Goal: Communication & Community: Answer question/provide support

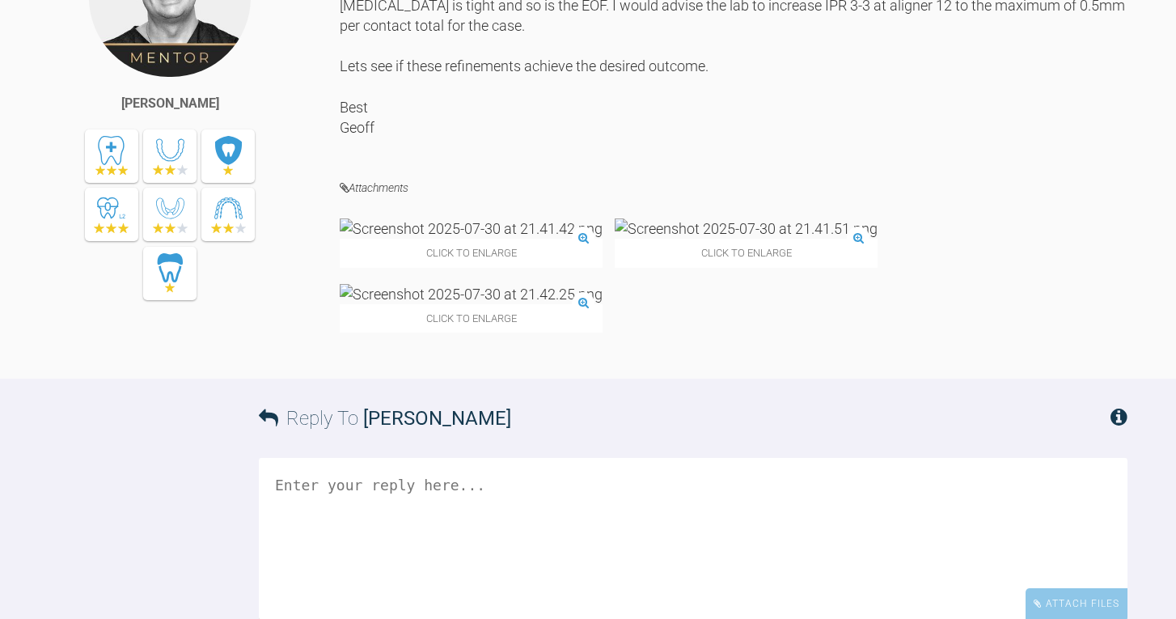
scroll to position [8699, 0]
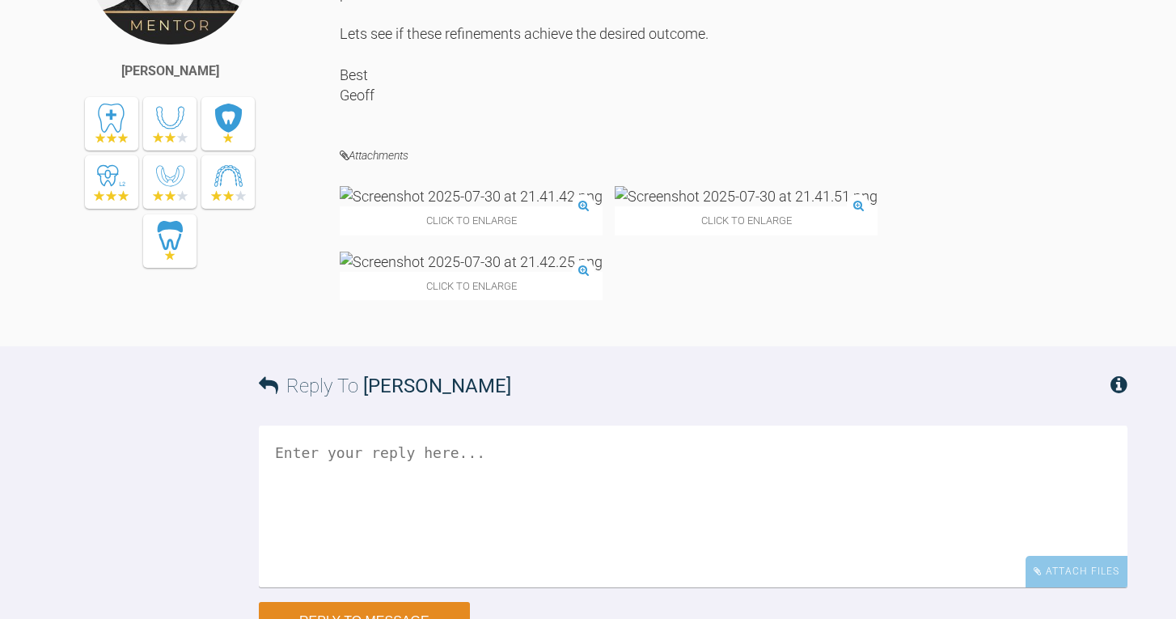
click at [492, 502] on textarea at bounding box center [693, 506] width 869 height 162
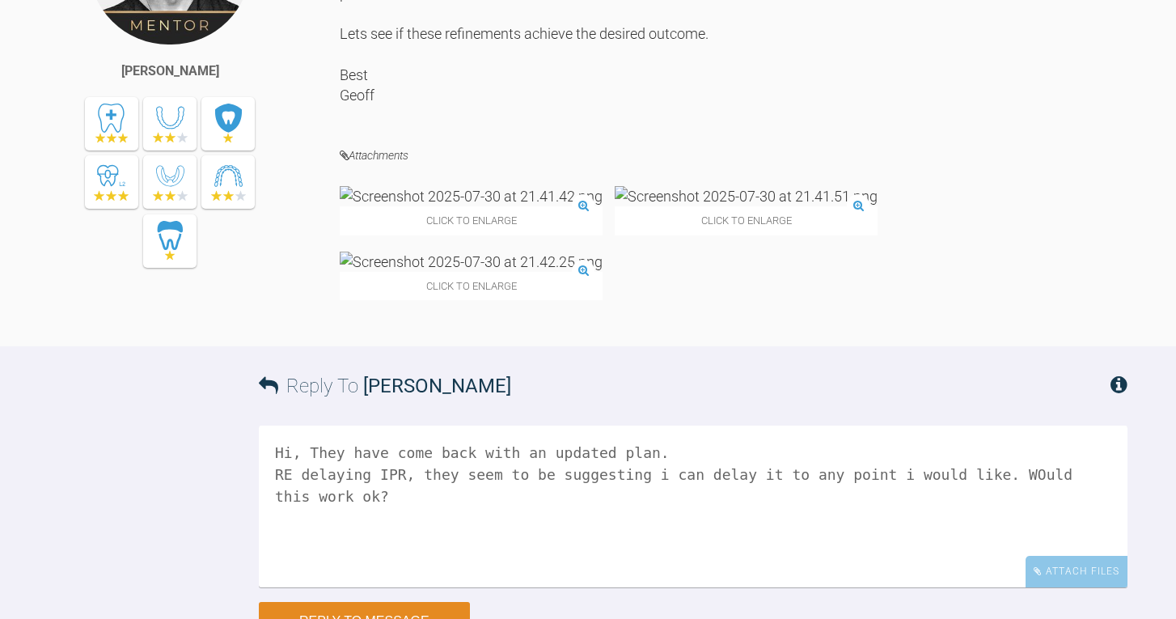
click at [1043, 531] on textarea "Hi, They have come back with an updated plan. RE delaying IPR, they seem to be …" at bounding box center [693, 506] width 869 height 162
click at [464, 557] on textarea "Hi, They have come back with an updated plan. RE delaying IPR, they seem to be …" at bounding box center [693, 506] width 869 height 162
click at [442, 556] on textarea "Hi, They have come back with an updated plan. RE delaying IPR, they seem to be …" at bounding box center [693, 506] width 869 height 162
click at [364, 579] on textarea "Hi, They have come back with an updated plan. RE delaying IPR, they seem to be …" at bounding box center [693, 506] width 869 height 162
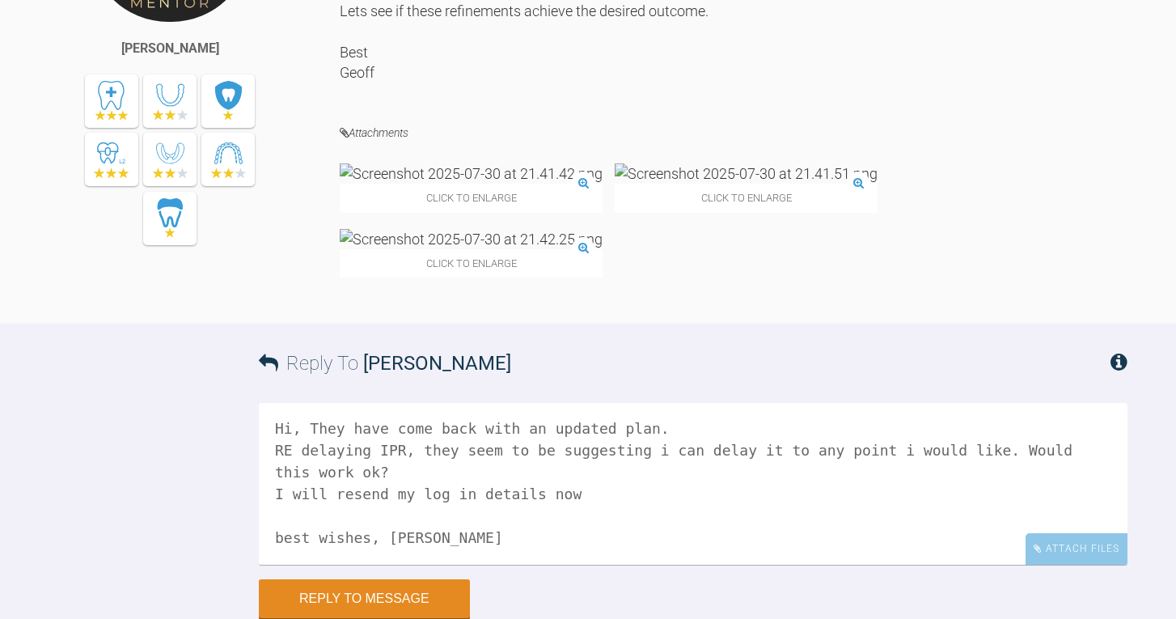
click at [388, 564] on textarea "Hi, They have come back with an updated plan. RE delaying IPR, they seem to be …" at bounding box center [693, 484] width 869 height 162
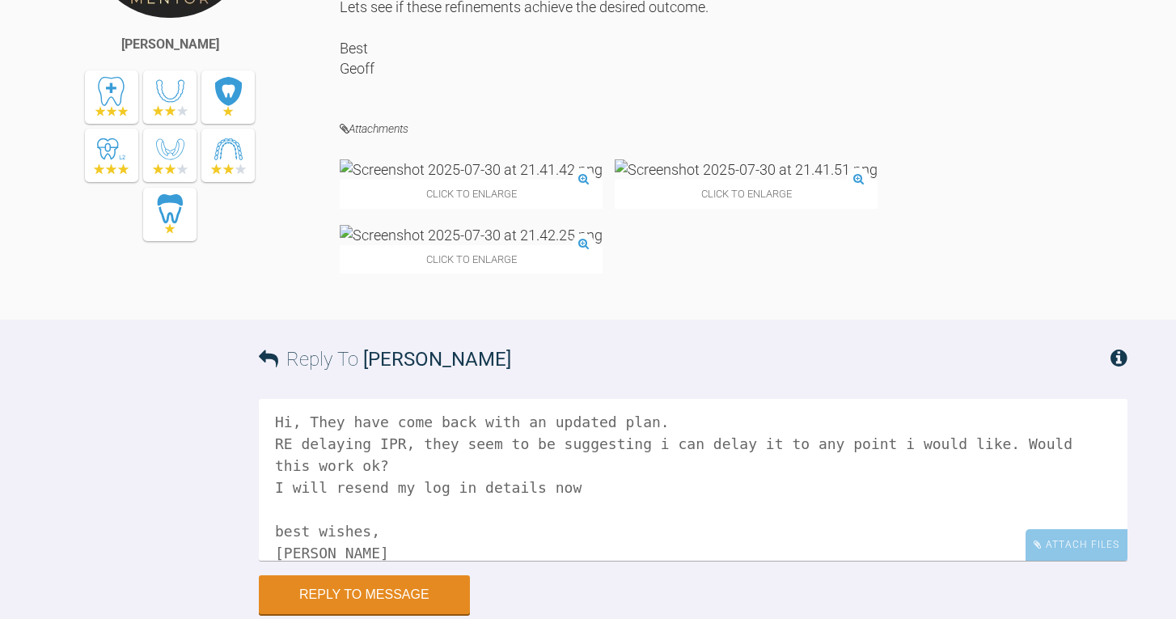
click at [290, 482] on textarea "Hi, They have come back with an updated plan. RE delaying IPR, they seem to be …" at bounding box center [693, 480] width 869 height 162
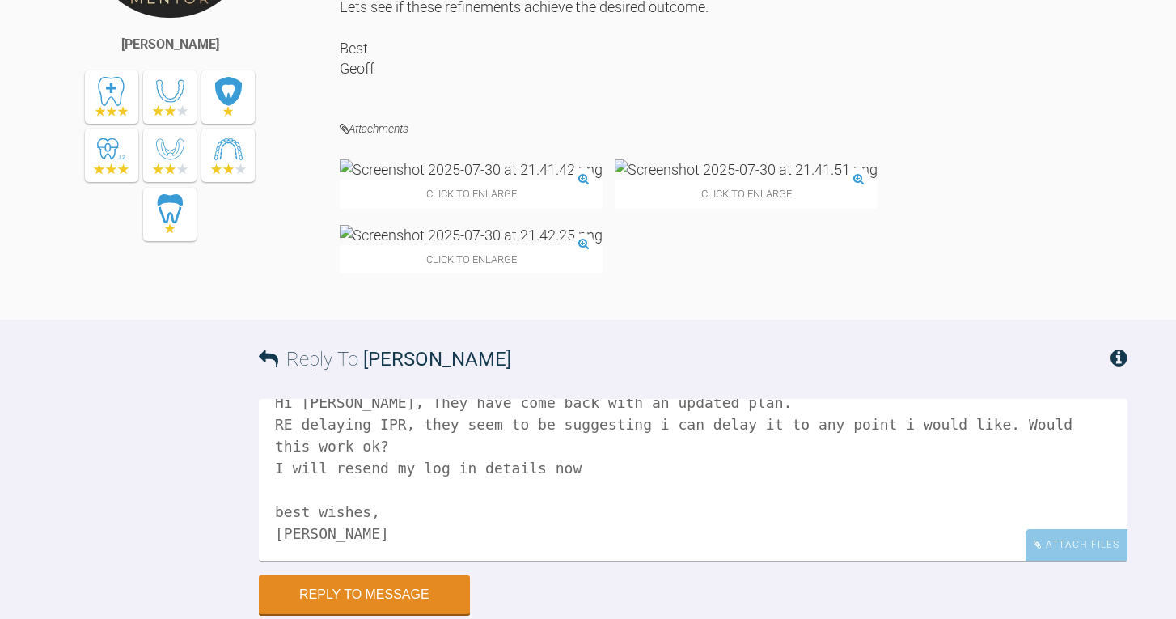
scroll to position [0, 0]
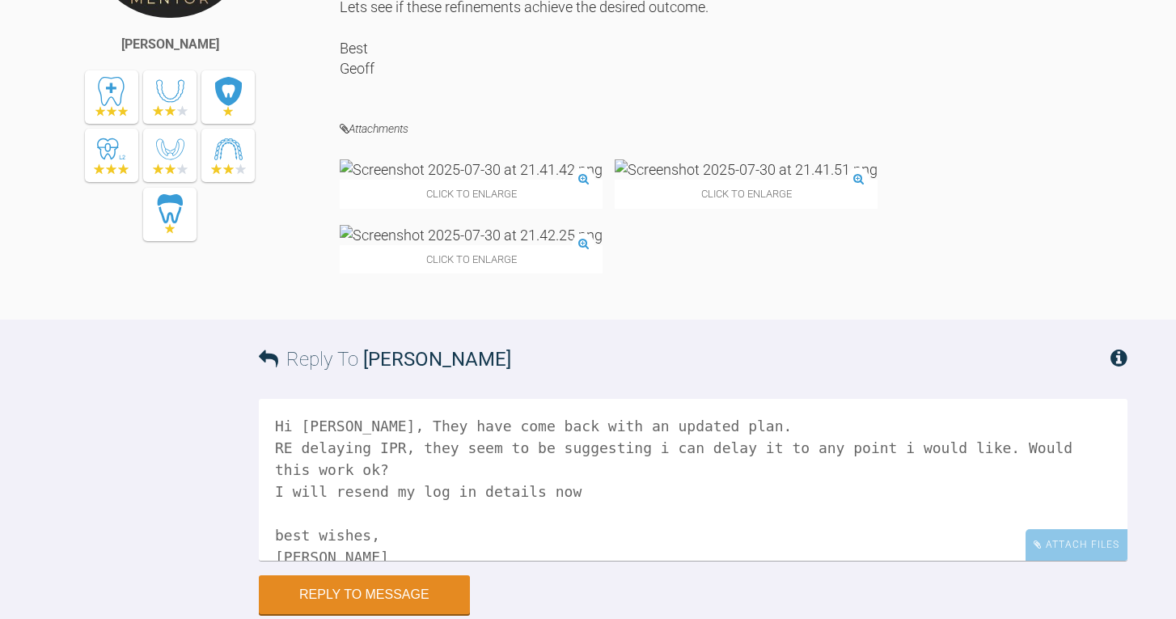
click at [794, 503] on textarea "Hi [PERSON_NAME], They have come back with an updated plan. RE delaying IPR, th…" at bounding box center [693, 480] width 869 height 162
drag, startPoint x: 816, startPoint y: 505, endPoint x: 1012, endPoint y: 501, distance: 195.7
click at [1012, 501] on textarea "Hi [PERSON_NAME], They have come back with an updated plan. RE delaying IPR, th…" at bounding box center [693, 480] width 869 height 162
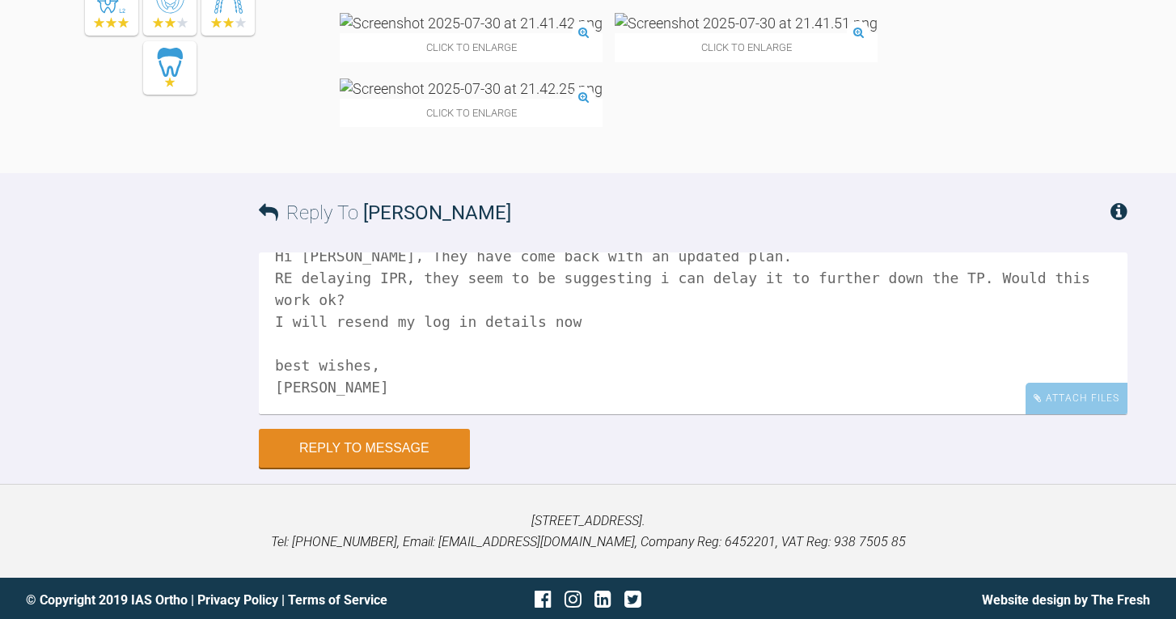
scroll to position [8887, 0]
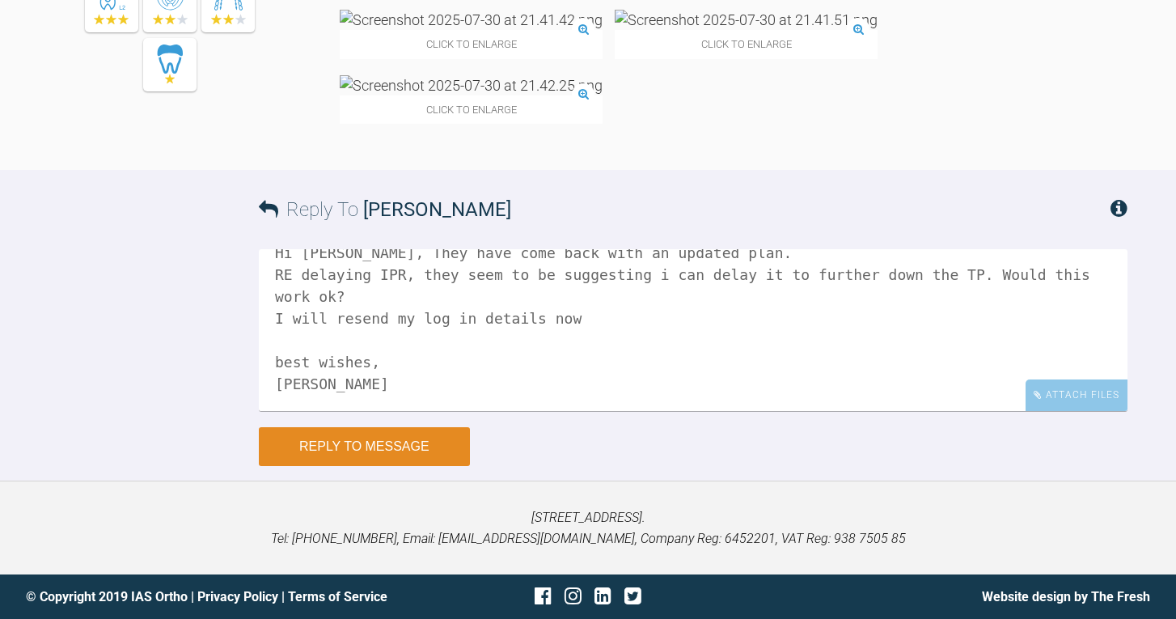
type textarea "Hi [PERSON_NAME], They have come back with an updated plan. RE delaying IPR, th…"
click at [407, 466] on button "Reply to Message" at bounding box center [364, 446] width 211 height 39
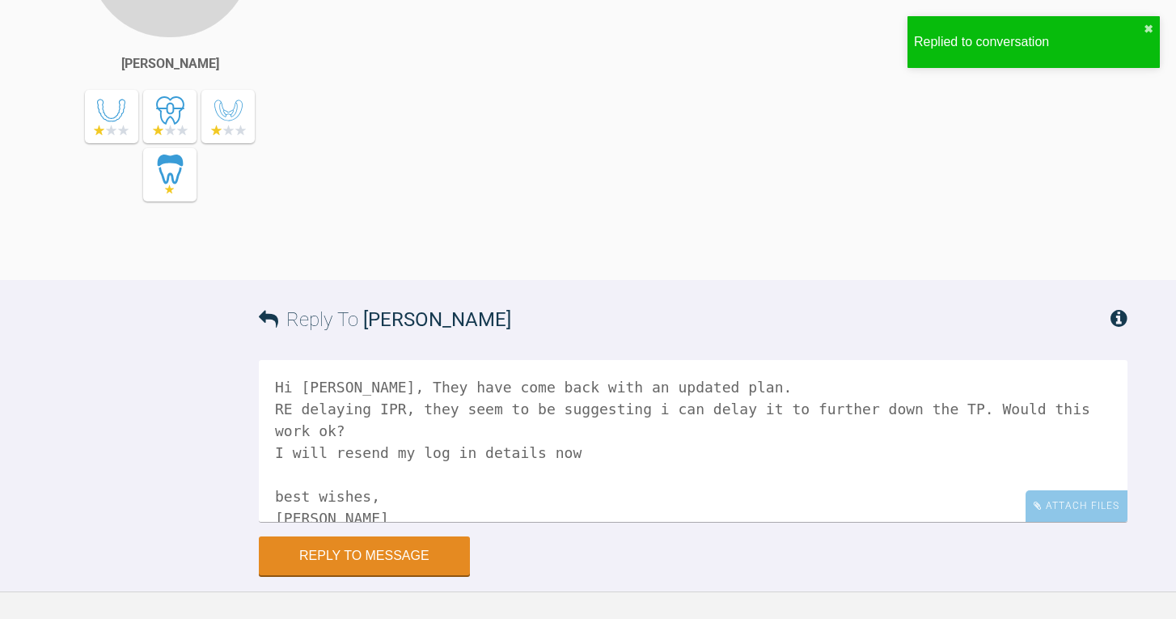
scroll to position [9354, 0]
